Goal: Task Accomplishment & Management: Manage account settings

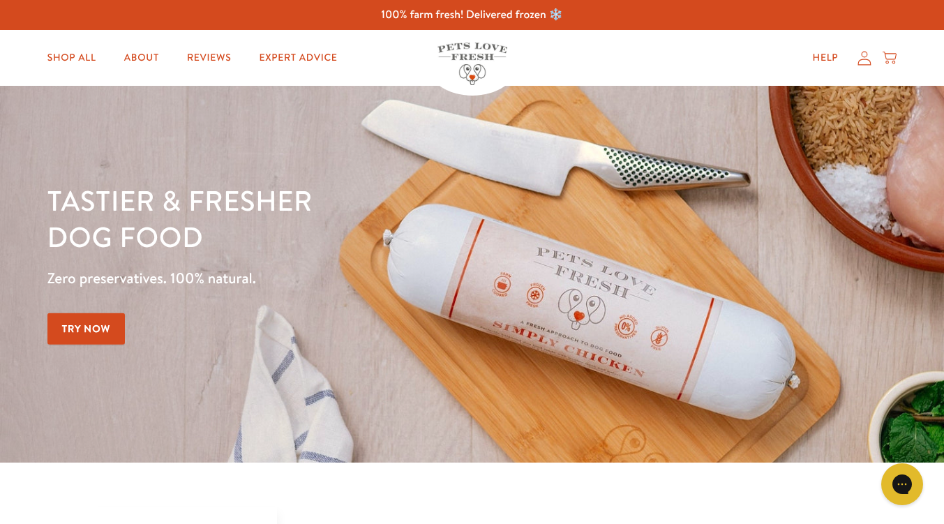
click at [865, 60] on icon at bounding box center [864, 58] width 14 height 15
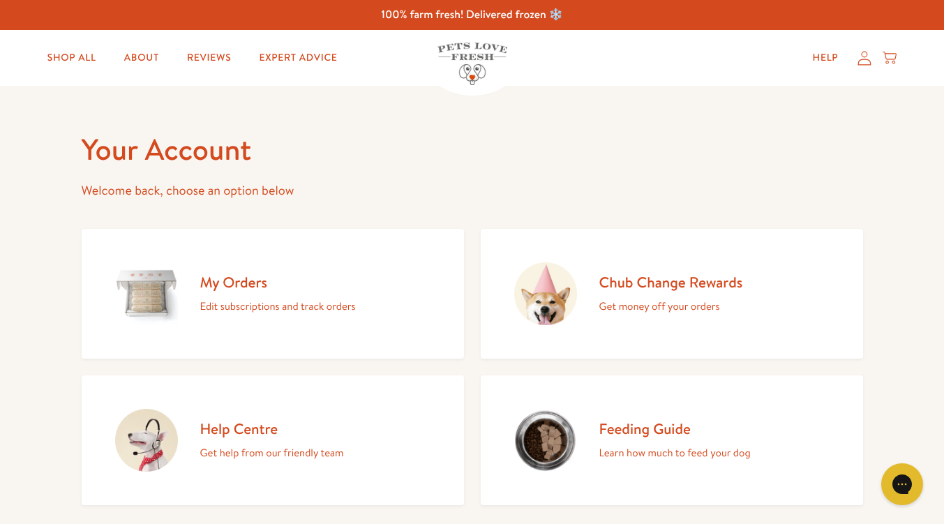
click at [216, 285] on h2 "My Orders" at bounding box center [278, 282] width 156 height 19
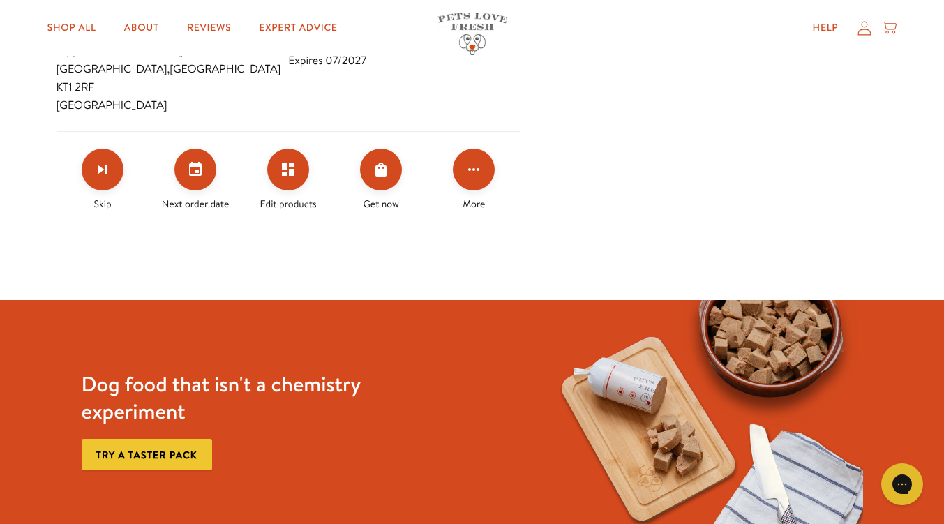
scroll to position [649, 0]
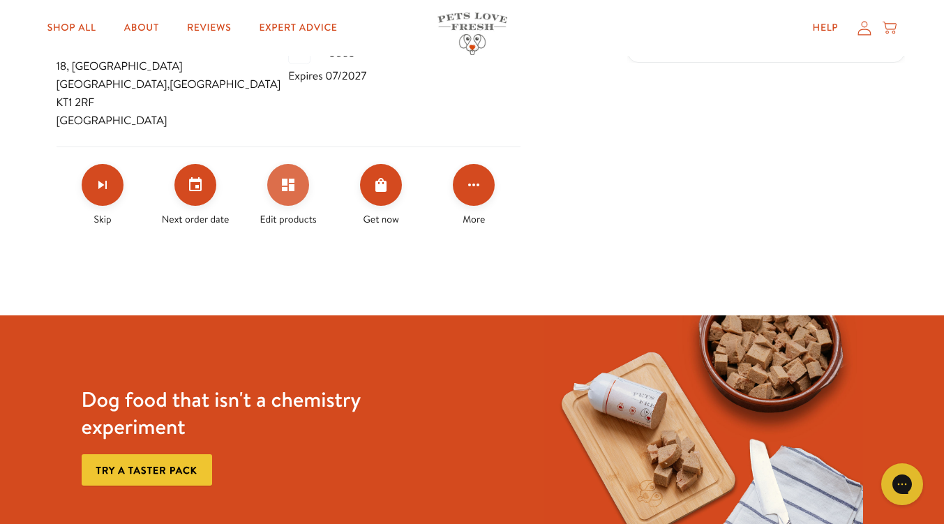
click at [296, 176] on icon "Edit products" at bounding box center [288, 184] width 17 height 17
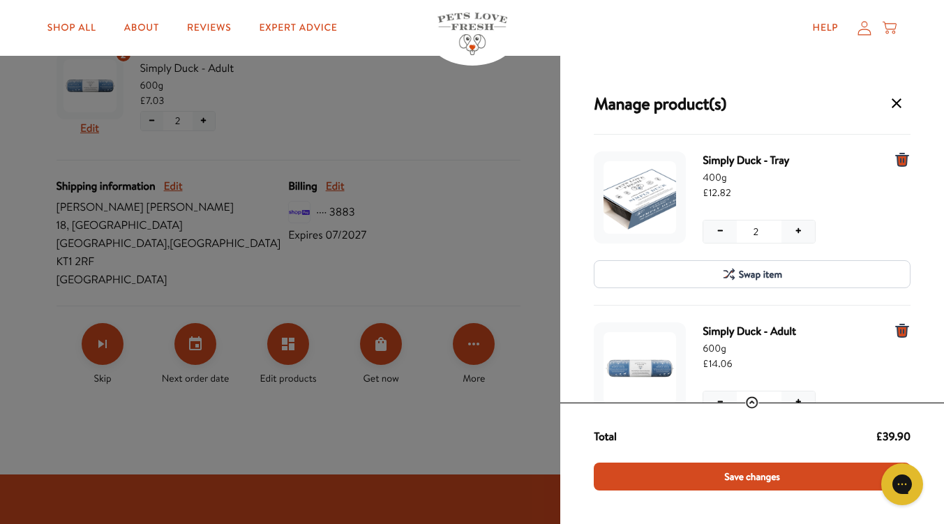
scroll to position [464, 0]
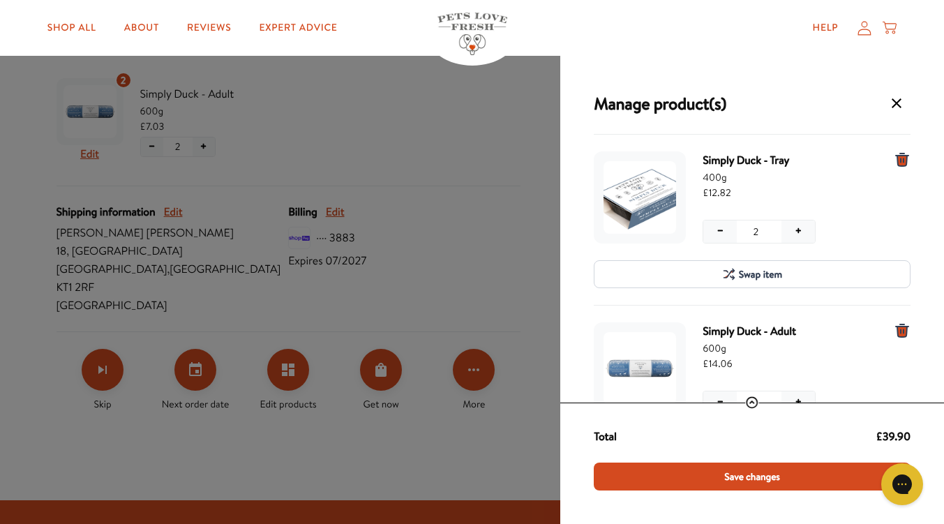
click at [870, 229] on div "− 2 +" at bounding box center [793, 232] width 183 height 24
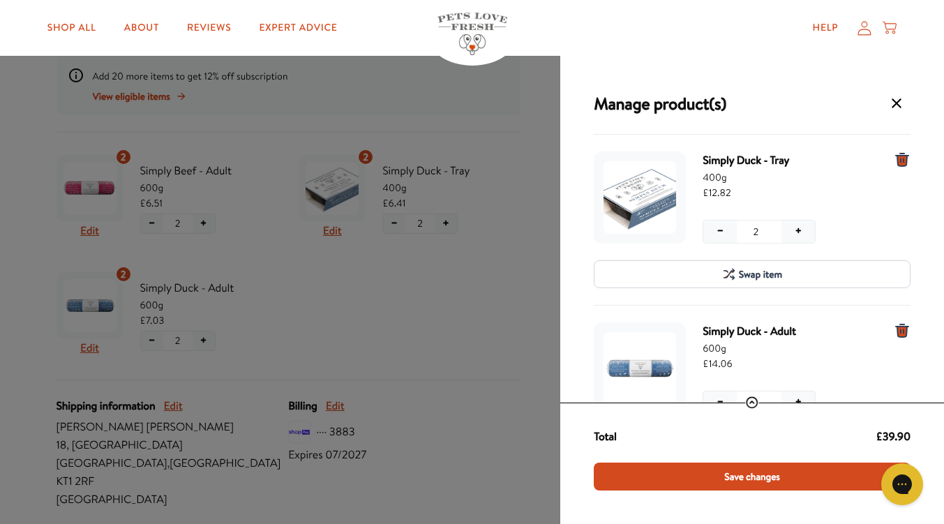
scroll to position [241, 0]
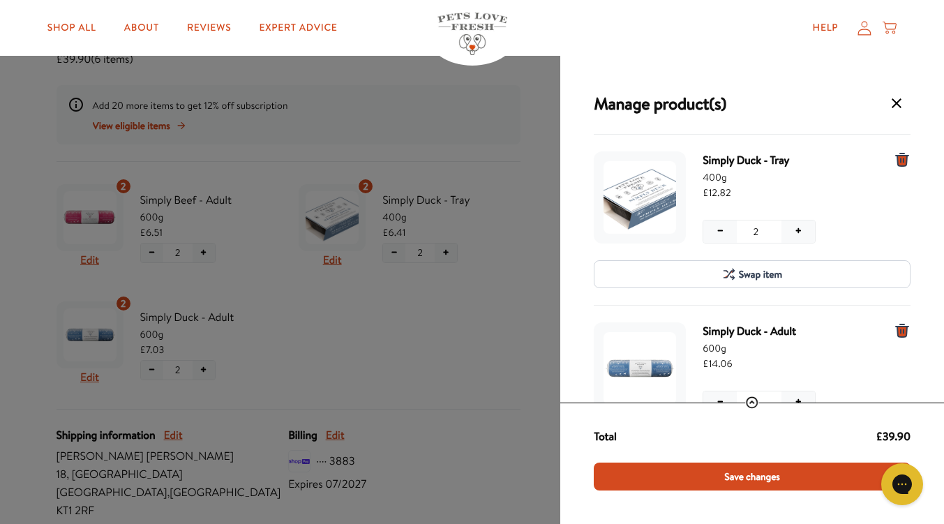
click at [905, 160] on icon "2 units for Simply Duck - Tray, 400g" at bounding box center [902, 159] width 13 height 13
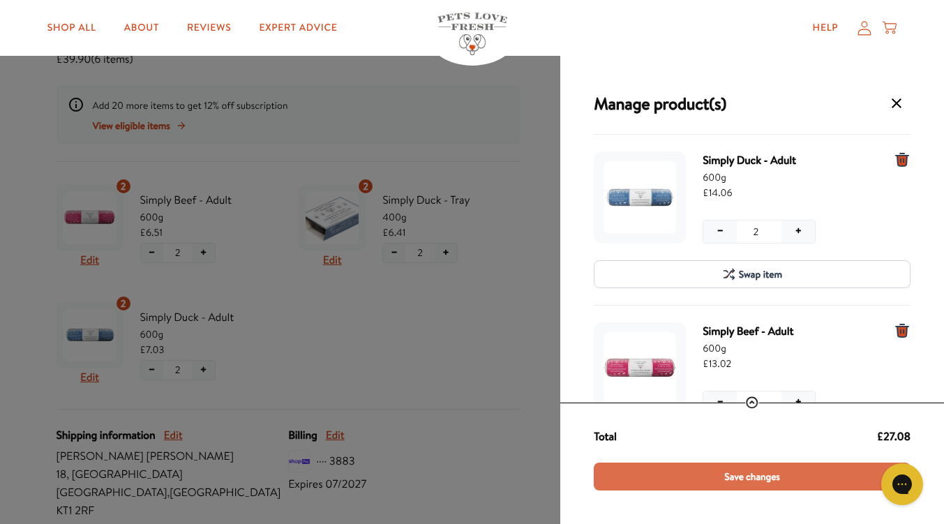
click at [748, 475] on span "Save changes" at bounding box center [752, 476] width 56 height 15
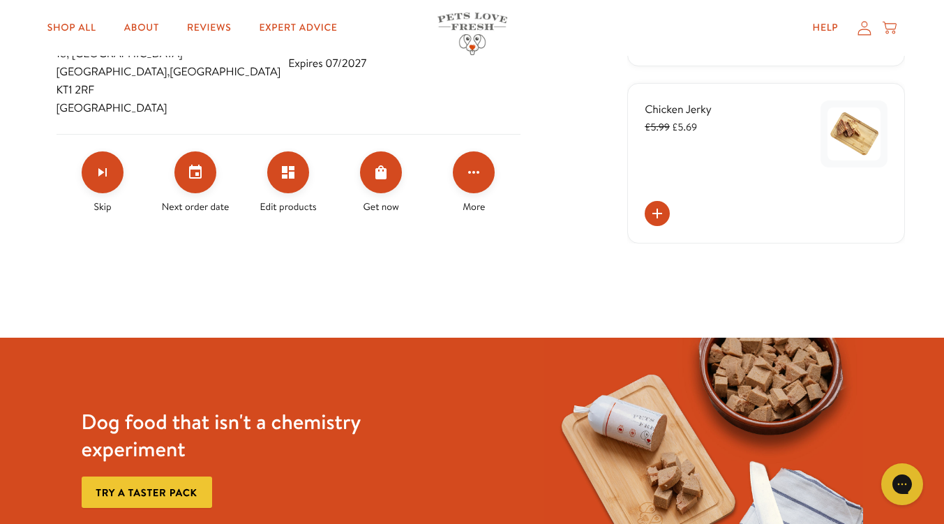
scroll to position [456, 0]
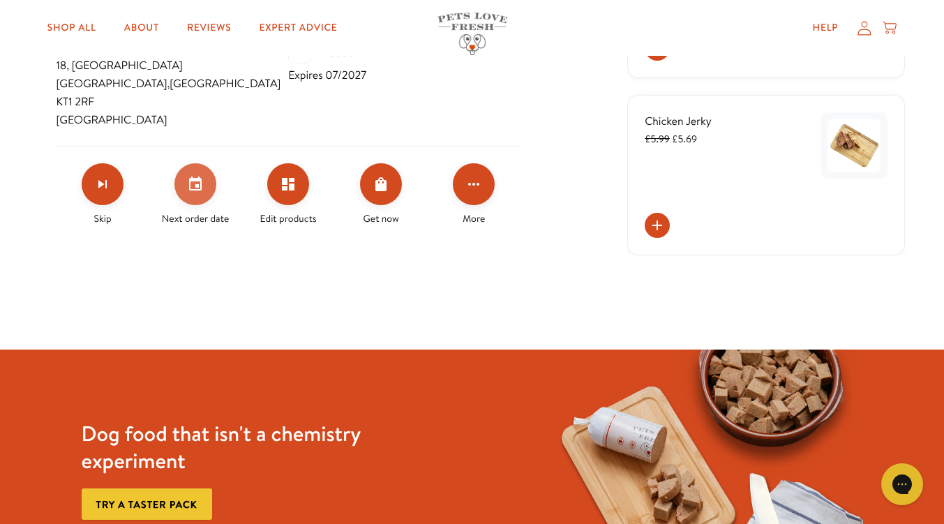
click at [197, 176] on icon "Set your next order date" at bounding box center [195, 184] width 17 height 17
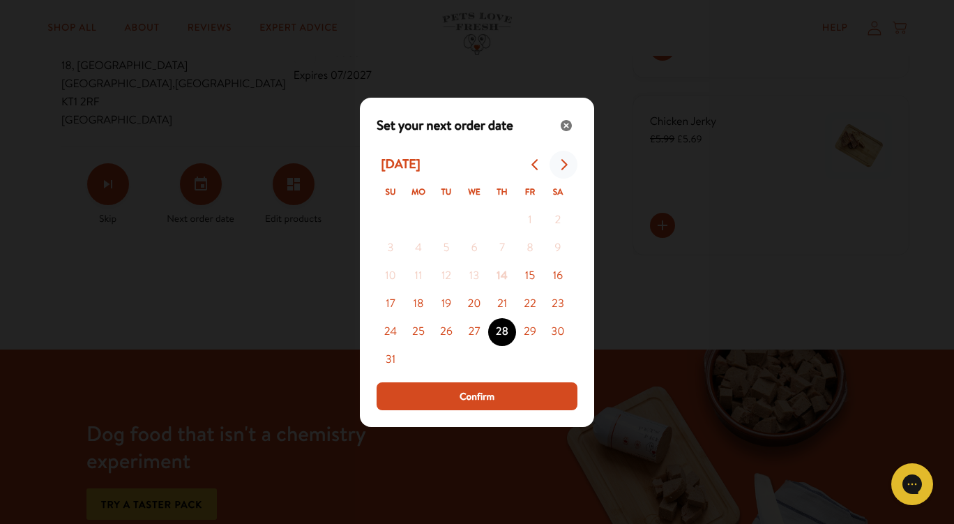
click at [564, 164] on icon "Go to next month" at bounding box center [563, 164] width 11 height 11
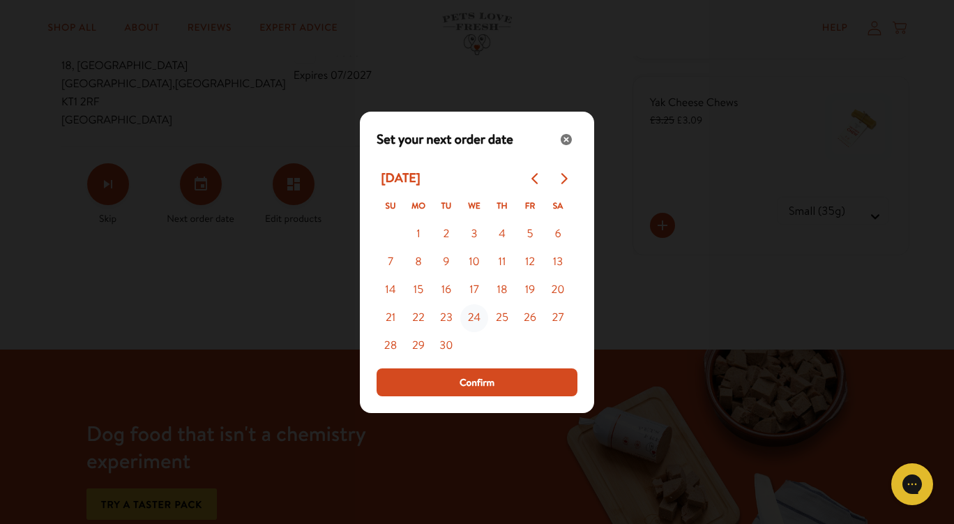
click at [476, 314] on button "24" at bounding box center [474, 318] width 28 height 28
click at [481, 381] on span "Confirm" at bounding box center [477, 382] width 35 height 15
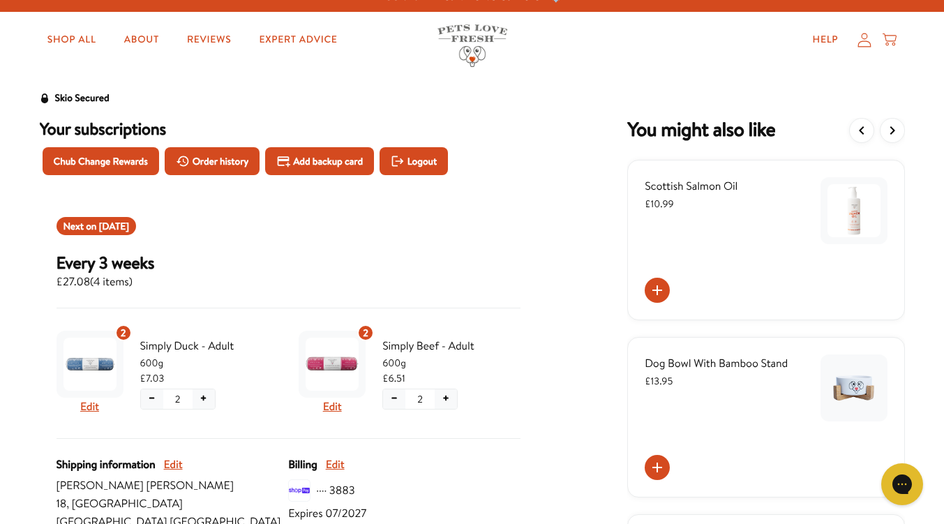
scroll to position [0, 0]
